Goal: Information Seeking & Learning: Learn about a topic

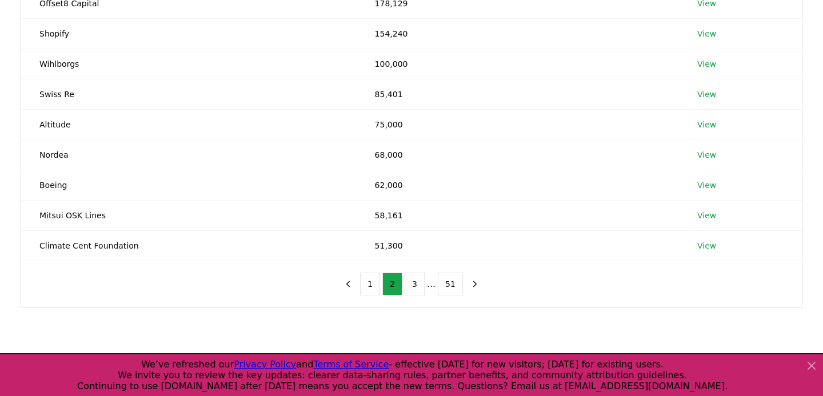
scroll to position [259, 0]
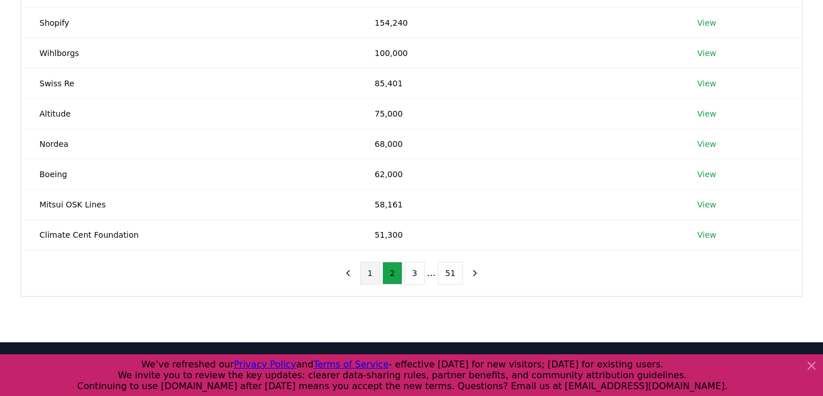
click at [371, 262] on button "1" at bounding box center [370, 273] width 20 height 23
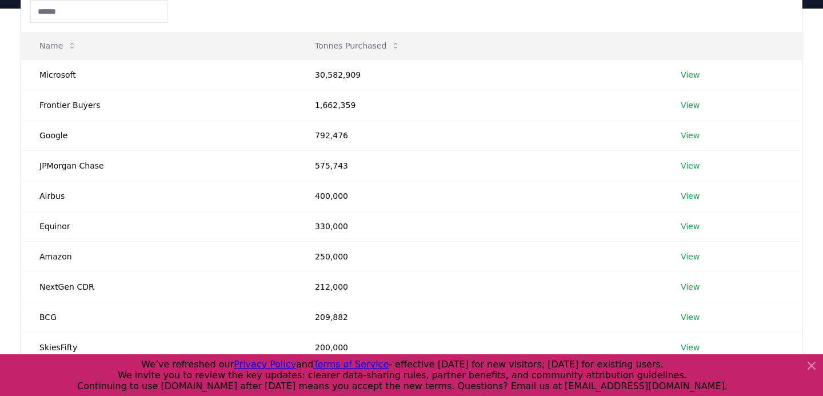
scroll to position [0, 0]
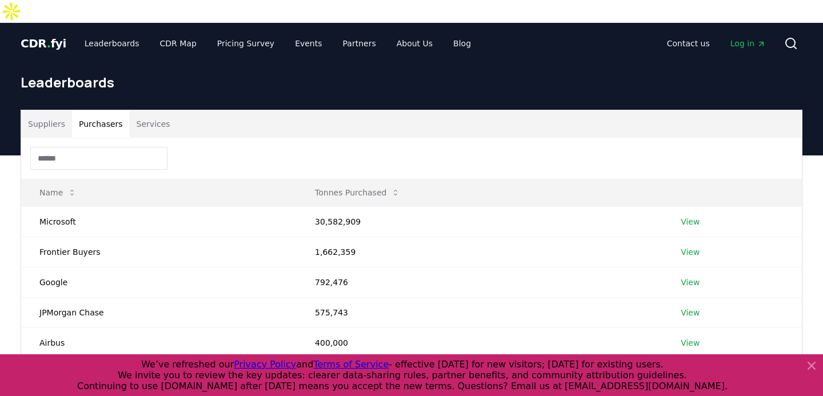
click at [77, 147] on input at bounding box center [98, 158] width 137 height 23
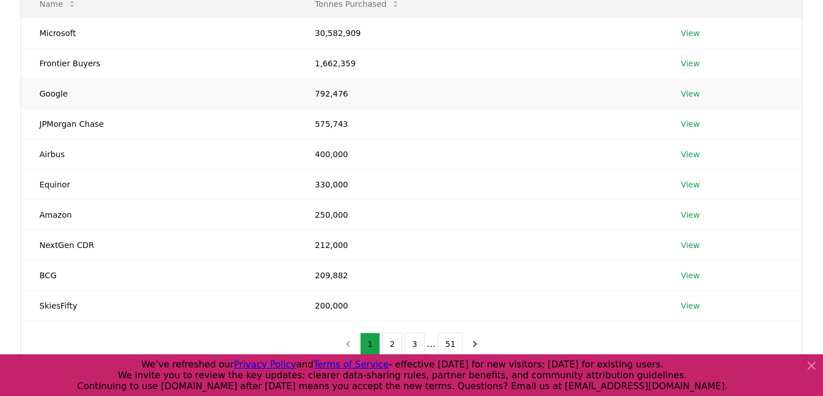
scroll to position [197, 0]
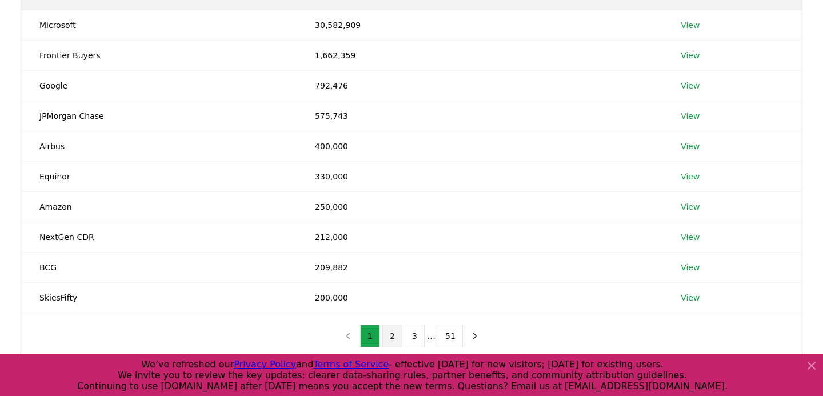
click at [392, 324] on button "2" at bounding box center [392, 335] width 20 height 23
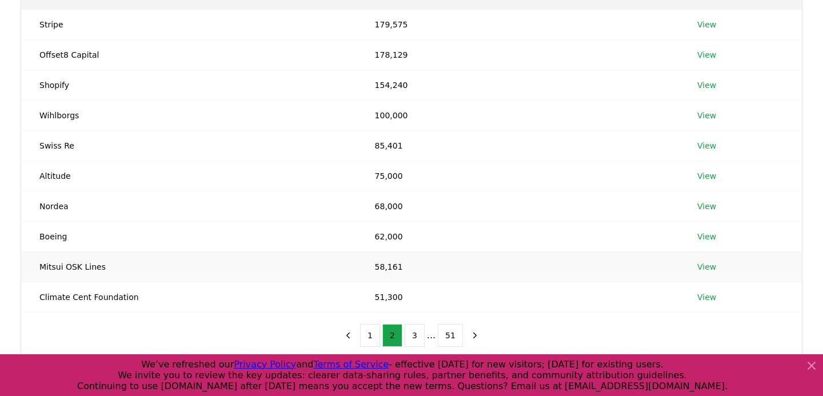
scroll to position [201, 0]
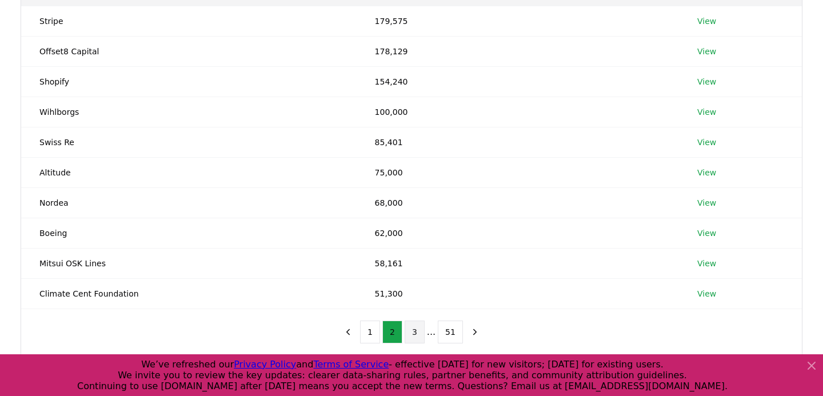
click at [418, 320] on button "3" at bounding box center [414, 331] width 20 height 23
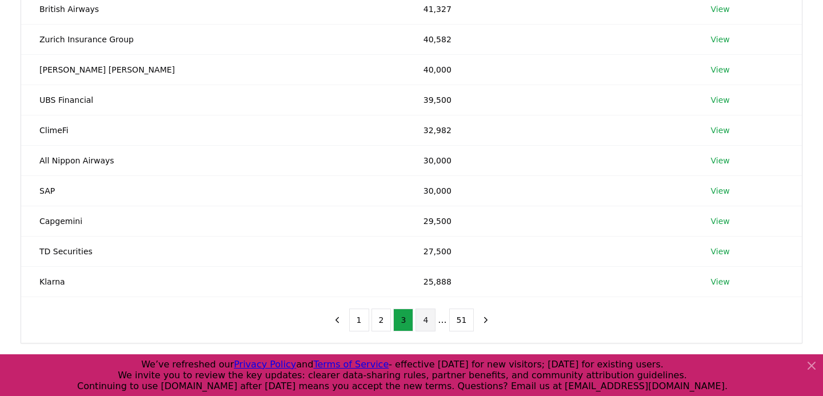
scroll to position [217, 0]
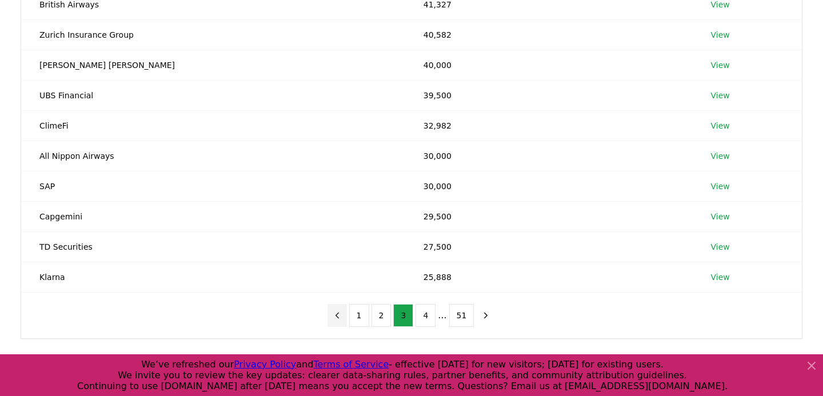
click at [338, 310] on icon "previous page" at bounding box center [337, 315] width 10 height 10
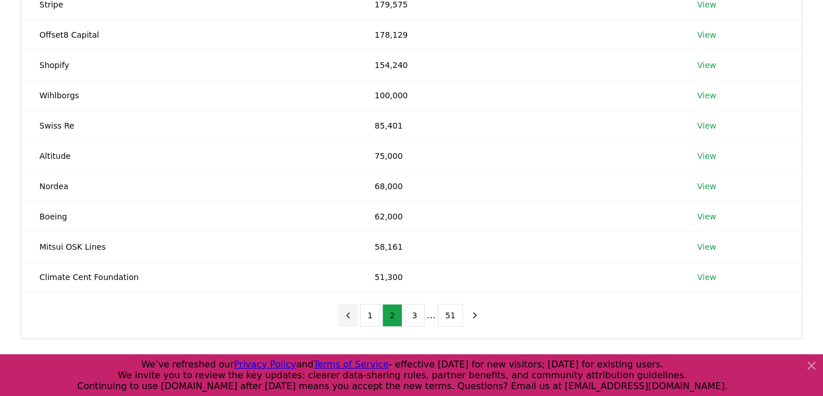
click at [338, 295] on div "1 2 3 ... 51" at bounding box center [411, 315] width 169 height 46
click at [351, 310] on icon "previous page" at bounding box center [348, 315] width 10 height 10
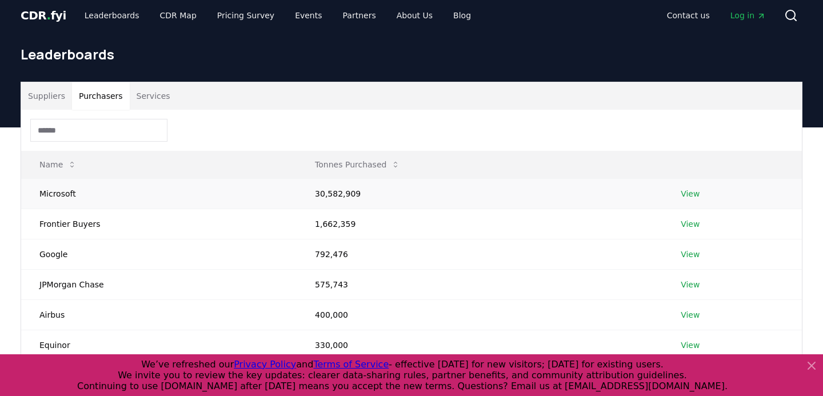
scroll to position [0, 0]
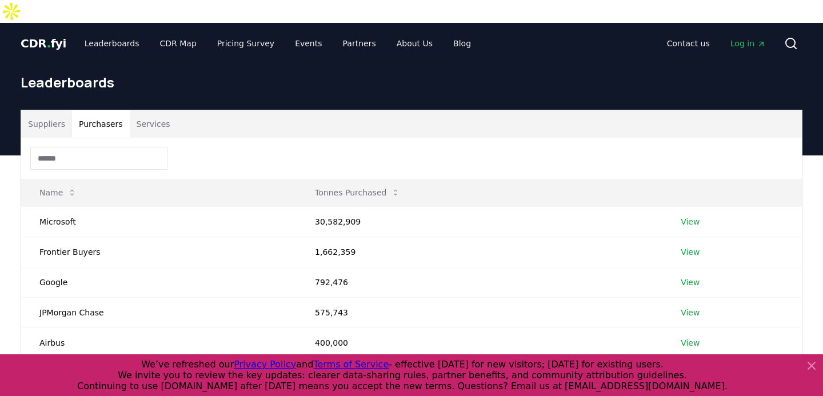
click at [42, 37] on span "CDR . fyi" at bounding box center [44, 44] width 46 height 14
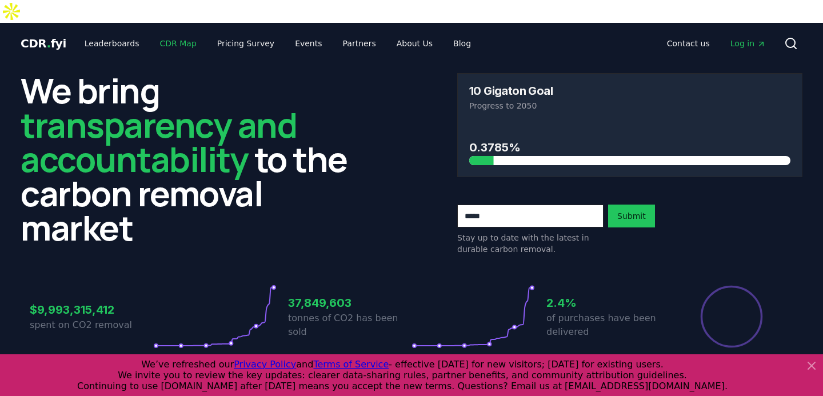
click at [165, 33] on link "CDR Map" at bounding box center [178, 43] width 55 height 21
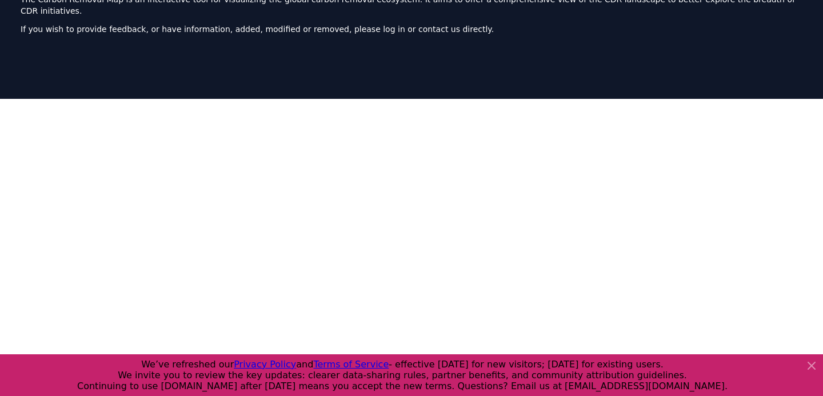
scroll to position [352, 0]
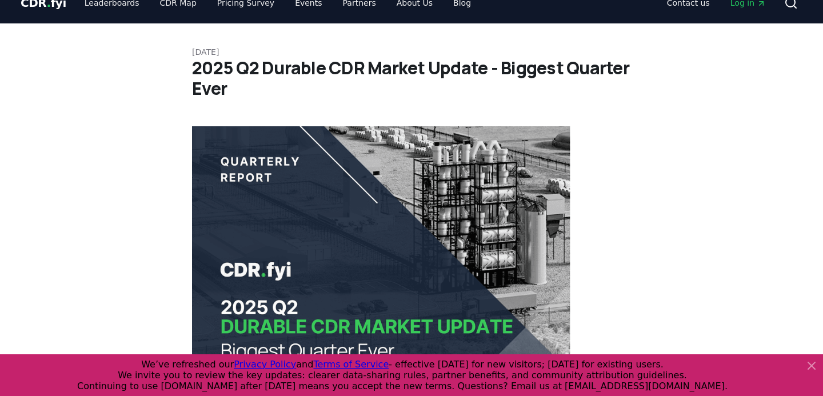
scroll to position [47, 0]
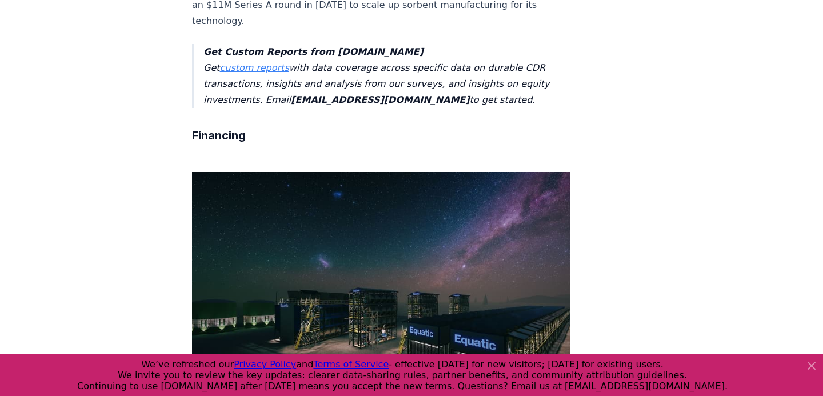
scroll to position [5657, 0]
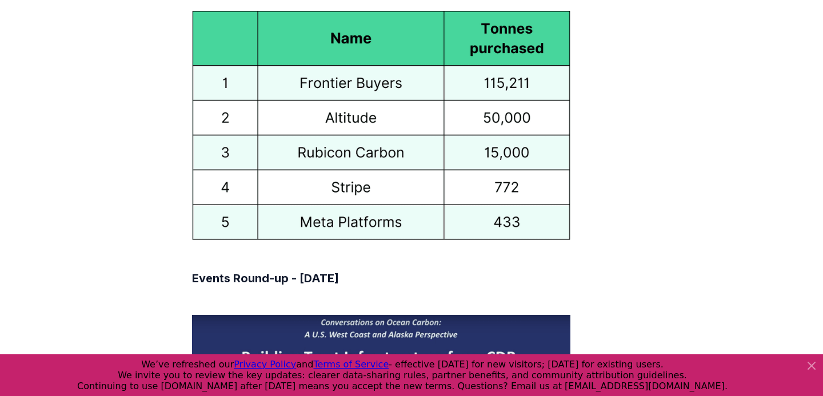
click at [809, 364] on icon at bounding box center [811, 365] width 7 height 7
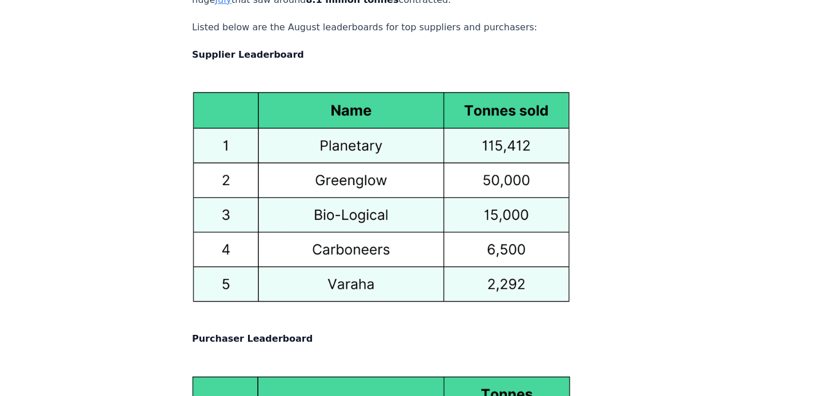
scroll to position [4774, 0]
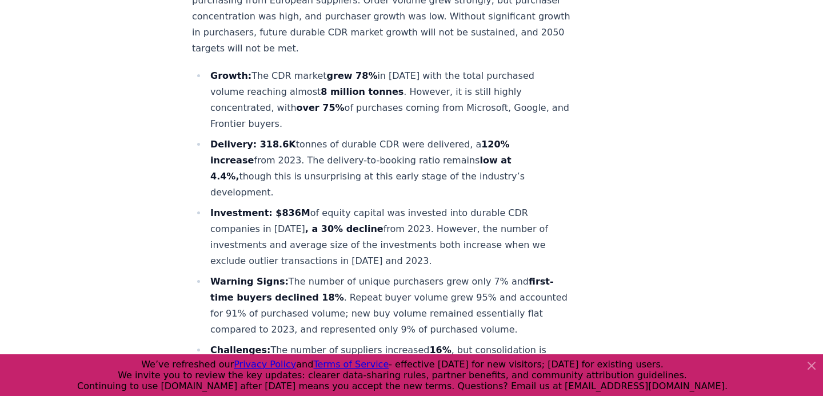
scroll to position [520, 0]
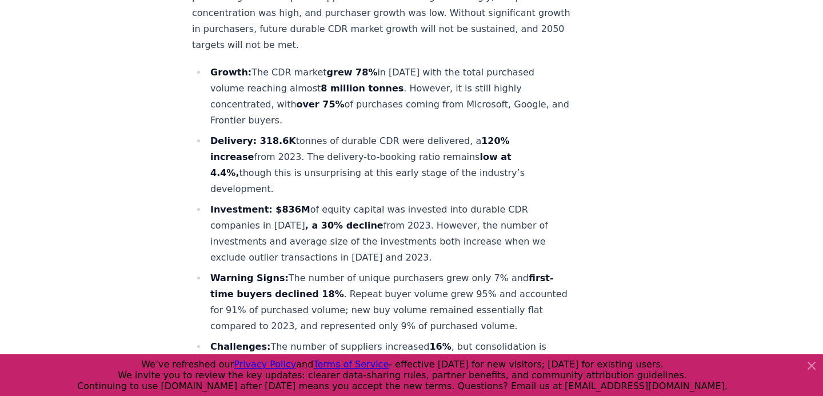
click at [811, 363] on icon at bounding box center [811, 366] width 14 height 14
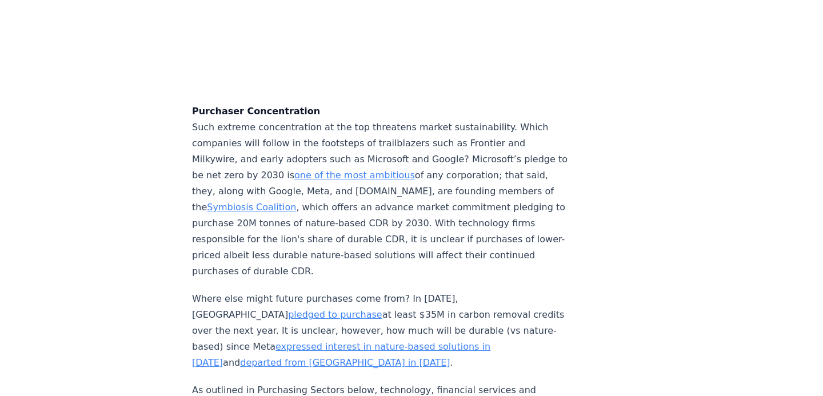
scroll to position [3557, 0]
drag, startPoint x: 296, startPoint y: 270, endPoint x: 471, endPoint y: 305, distance: 177.7
type textarea "**********"
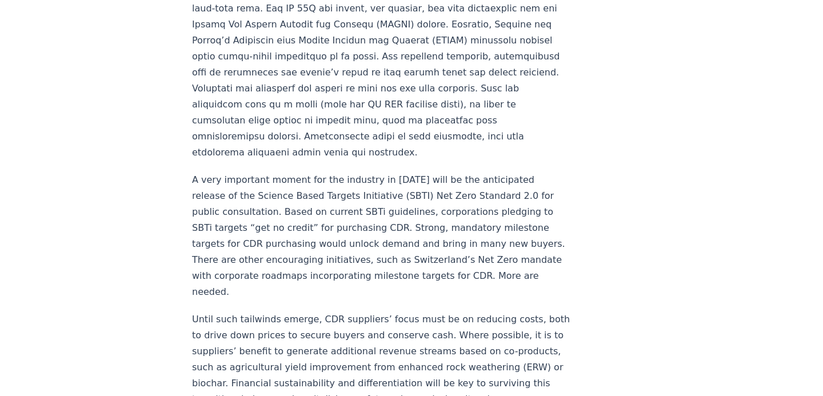
scroll to position [3531, 0]
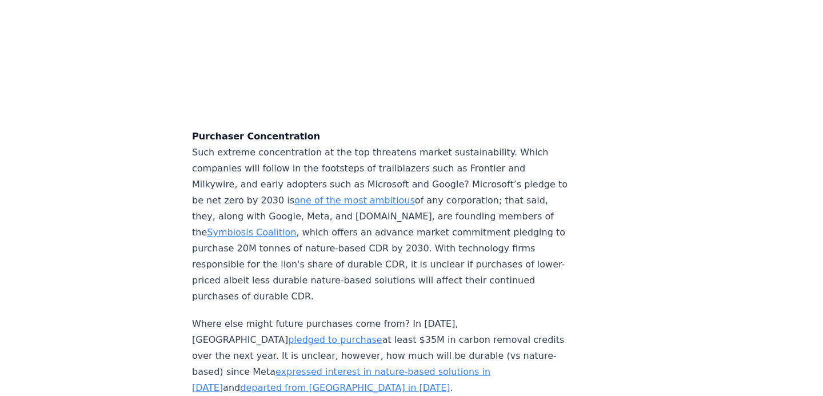
drag, startPoint x: 412, startPoint y: 199, endPoint x: 394, endPoint y: 216, distance: 24.7
drag, startPoint x: 239, startPoint y: 199, endPoint x: 358, endPoint y: 197, distance: 118.8
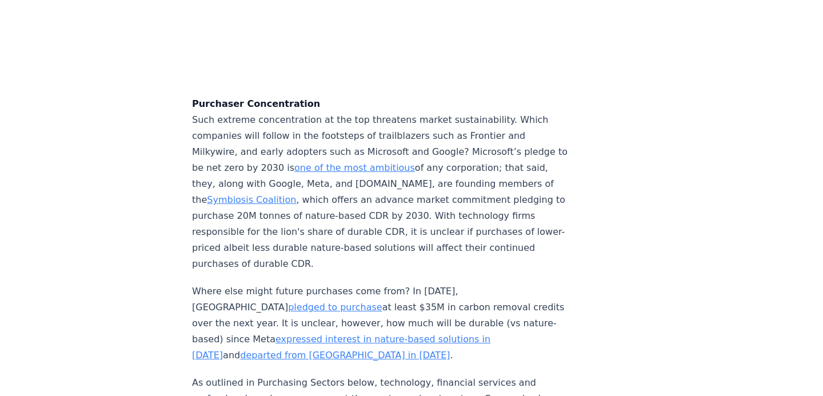
scroll to position [3565, 0]
drag, startPoint x: 296, startPoint y: 260, endPoint x: 294, endPoint y: 281, distance: 21.3
drag, startPoint x: 294, startPoint y: 263, endPoint x: 293, endPoint y: 276, distance: 13.2
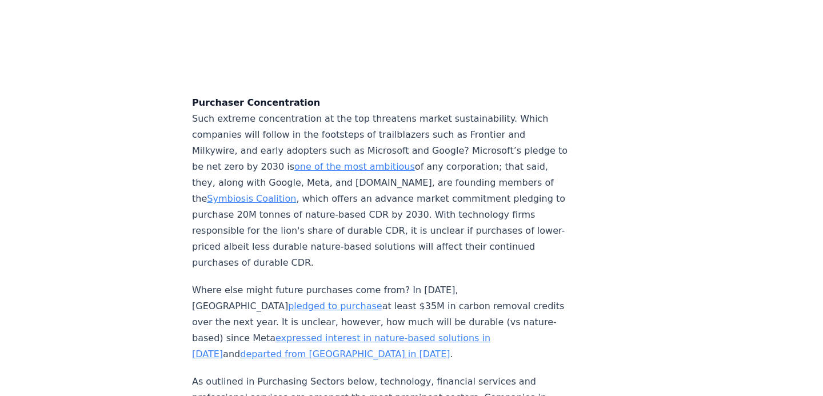
copy li "Vested interest in understanding and participating in the market opportunity fo…"
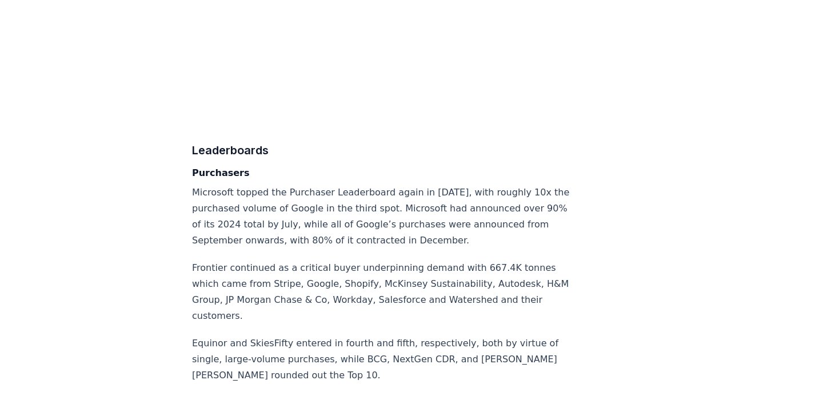
scroll to position [6727, 0]
drag, startPoint x: 147, startPoint y: 61, endPoint x: 169, endPoint y: 211, distance: 151.2
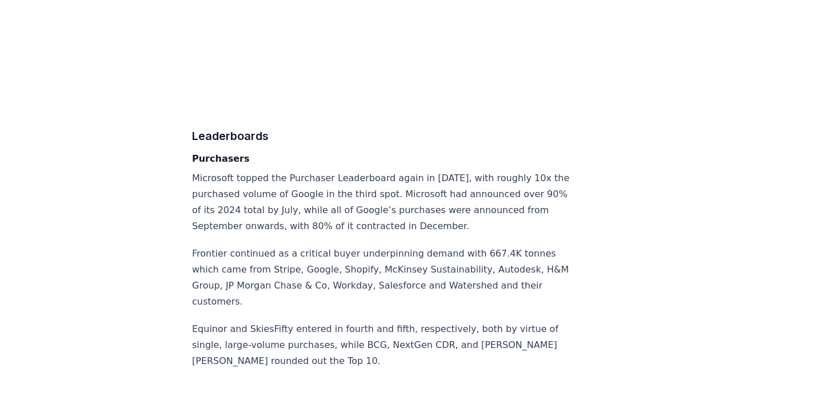
scroll to position [6742, 0]
